Goal: Information Seeking & Learning: Learn about a topic

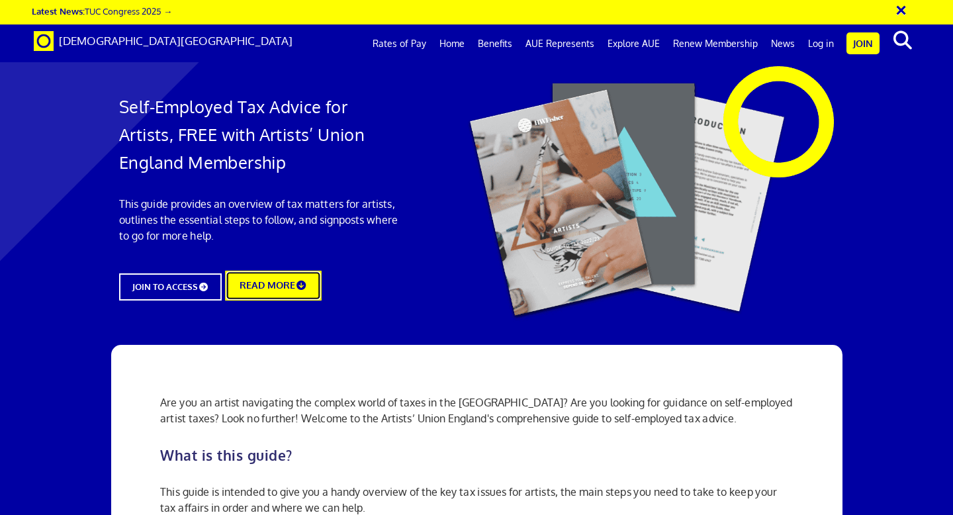
click at [265, 278] on link "READ MORE" at bounding box center [274, 286] width 96 height 30
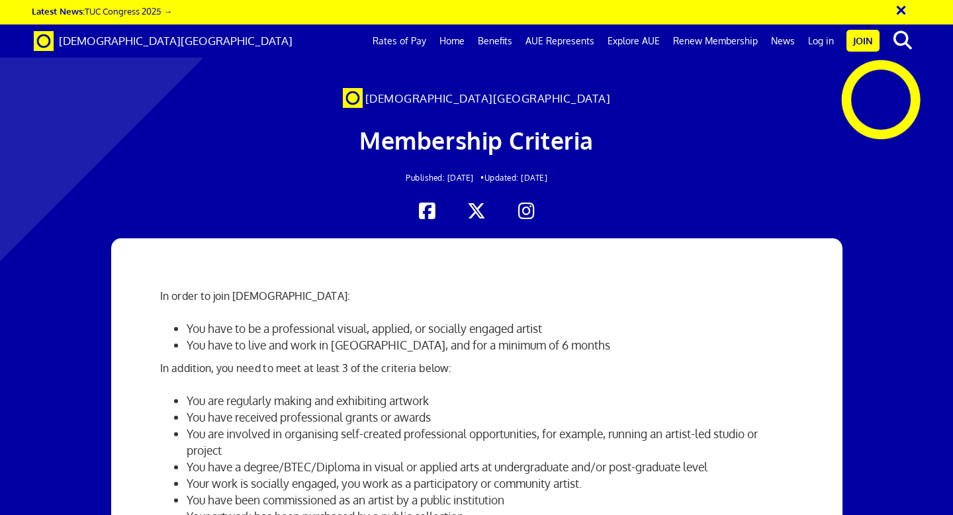
click at [128, 202] on div at bounding box center [476, 211] width 905 height 19
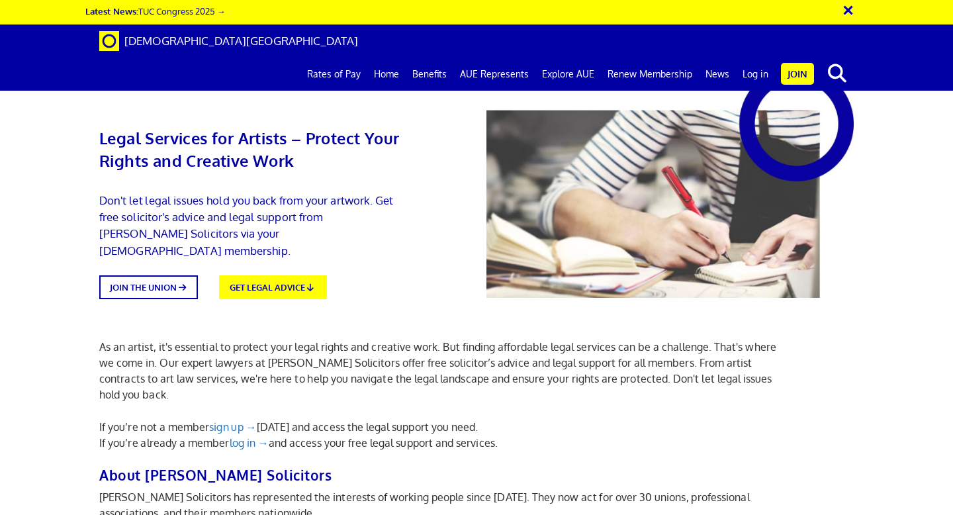
scroll to position [0, 1640]
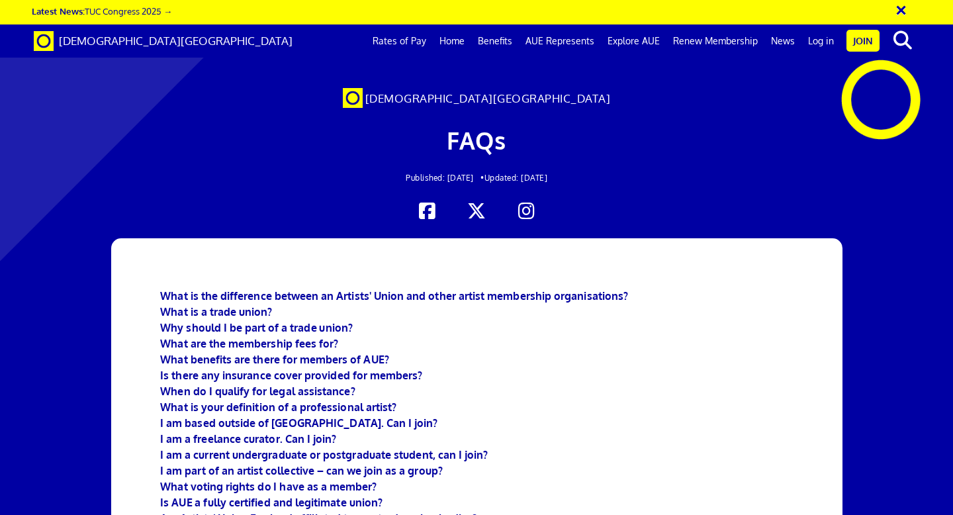
scroll to position [3084, 0]
